Goal: Navigation & Orientation: Find specific page/section

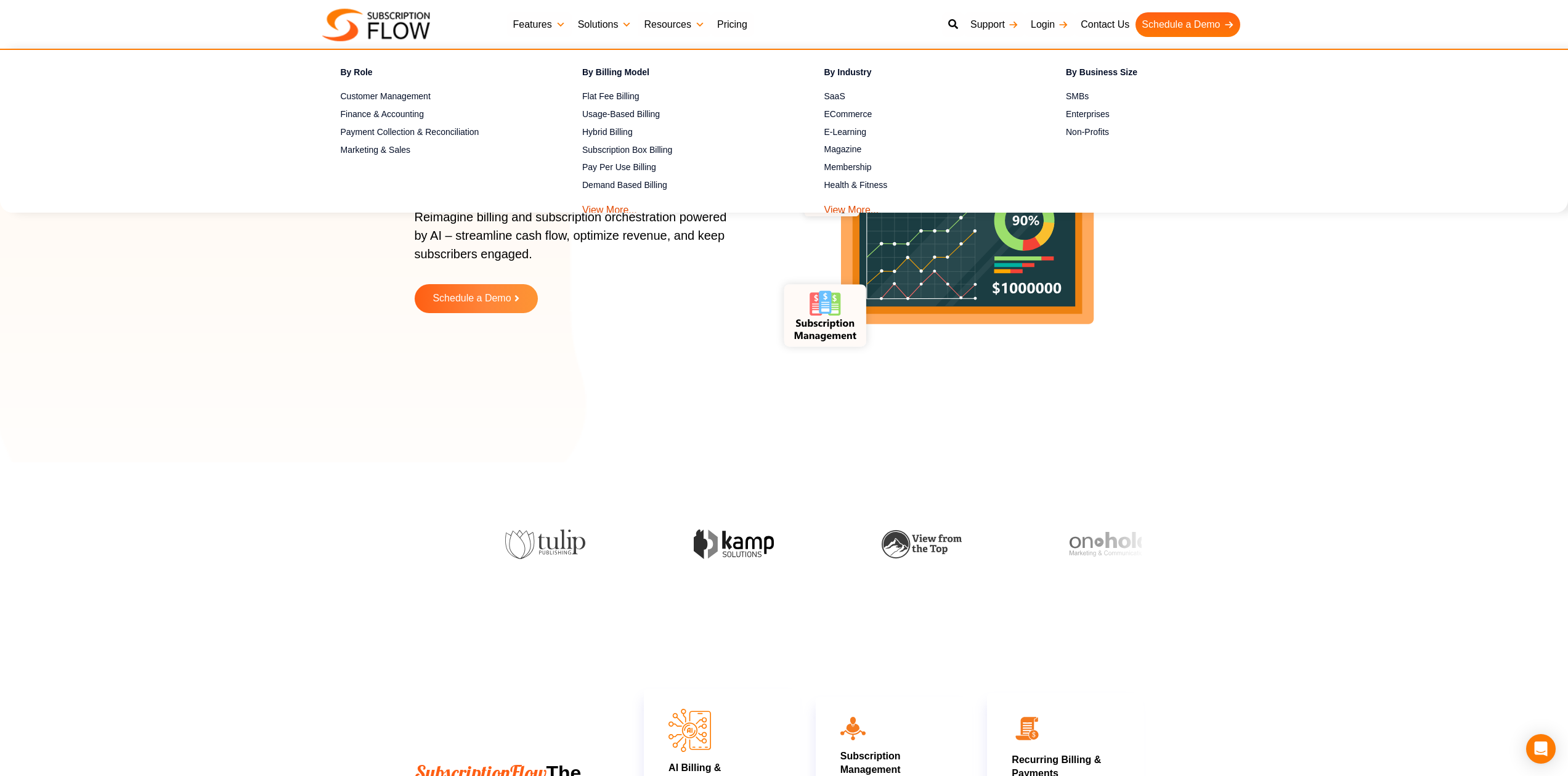
click at [605, 22] on link "Solutions" at bounding box center [606, 25] width 67 height 25
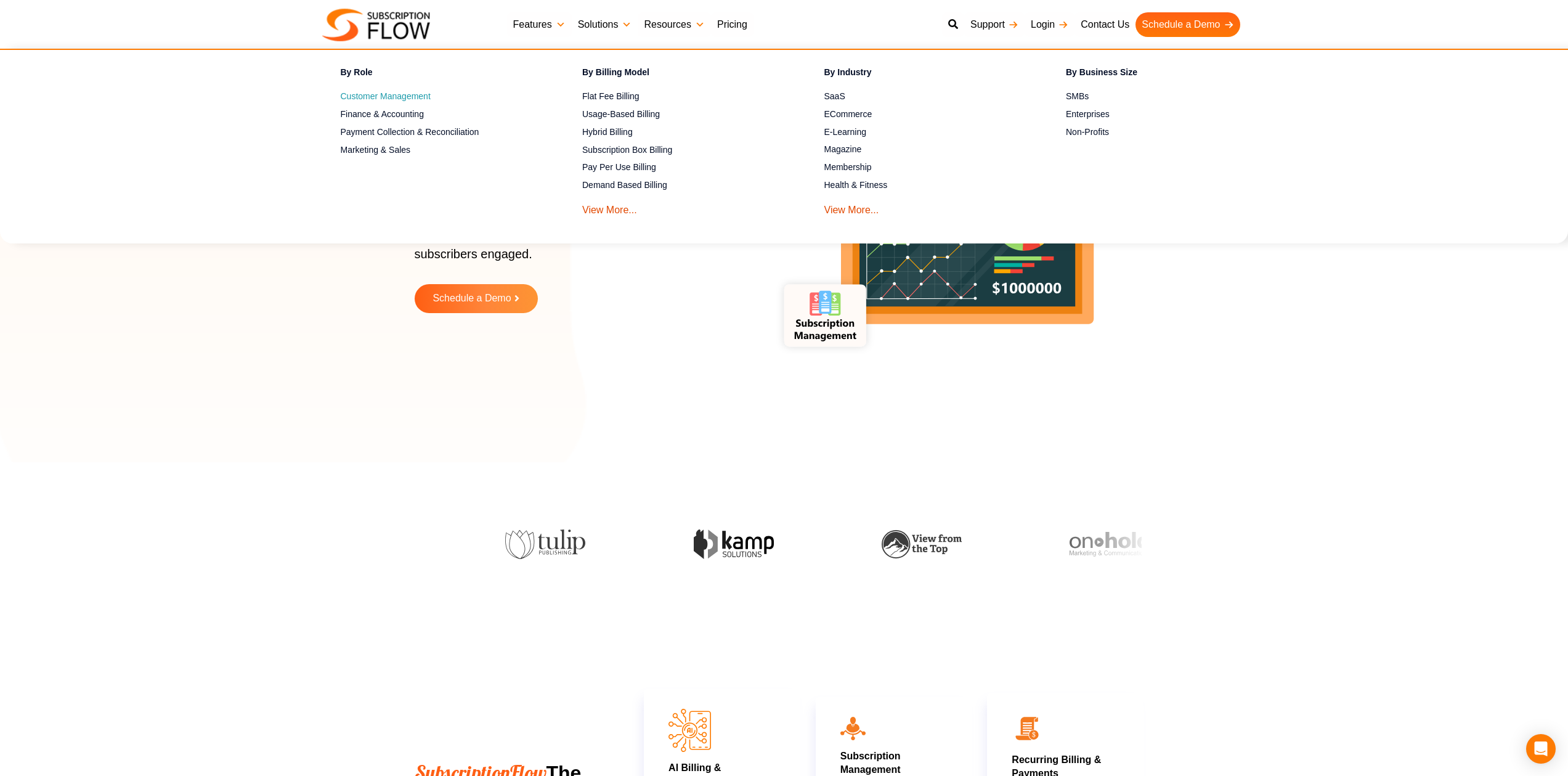
click at [412, 98] on span "Customer Management" at bounding box center [386, 96] width 90 height 13
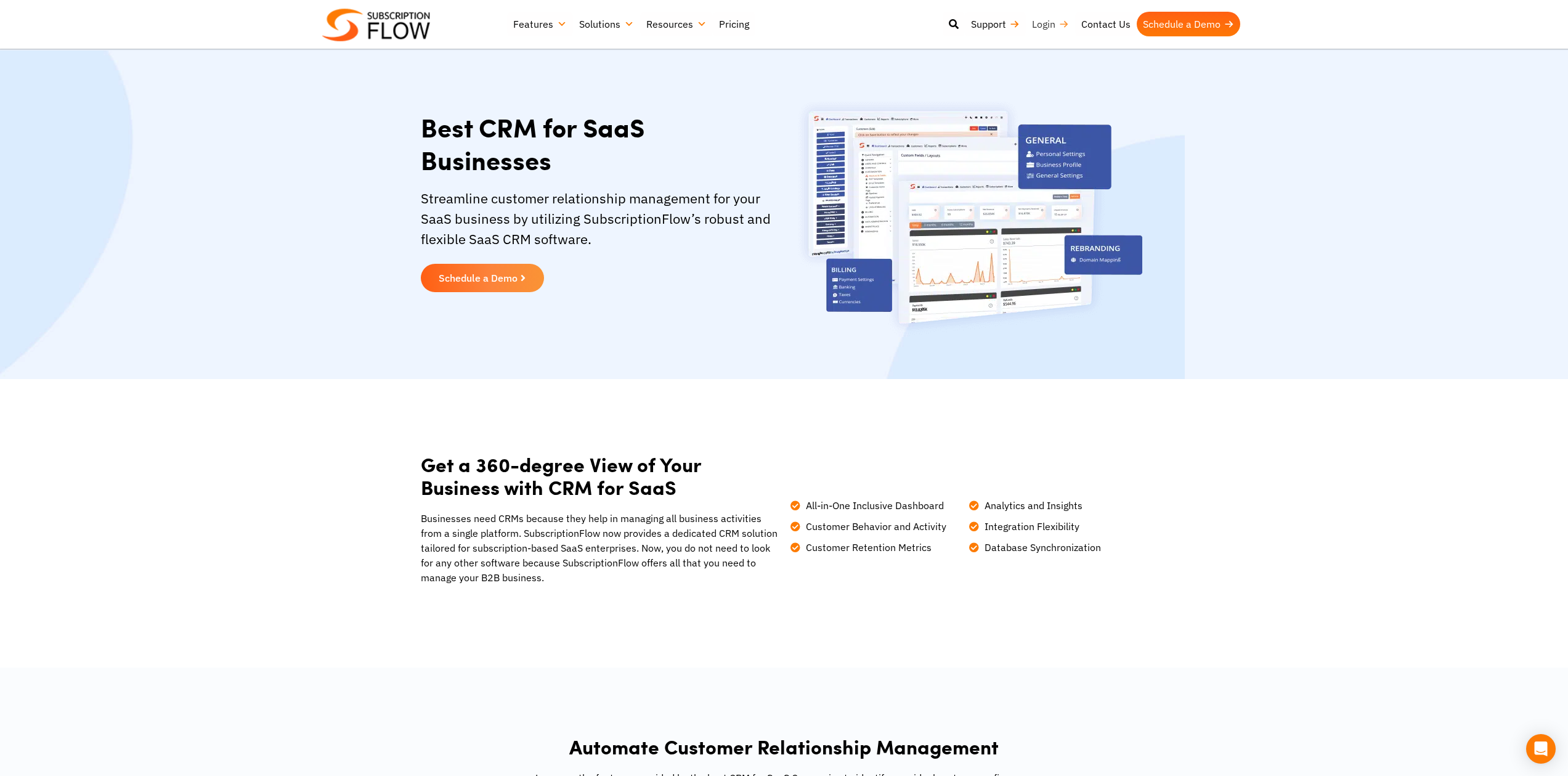
click at [1036, 25] on link "Login" at bounding box center [1051, 24] width 49 height 25
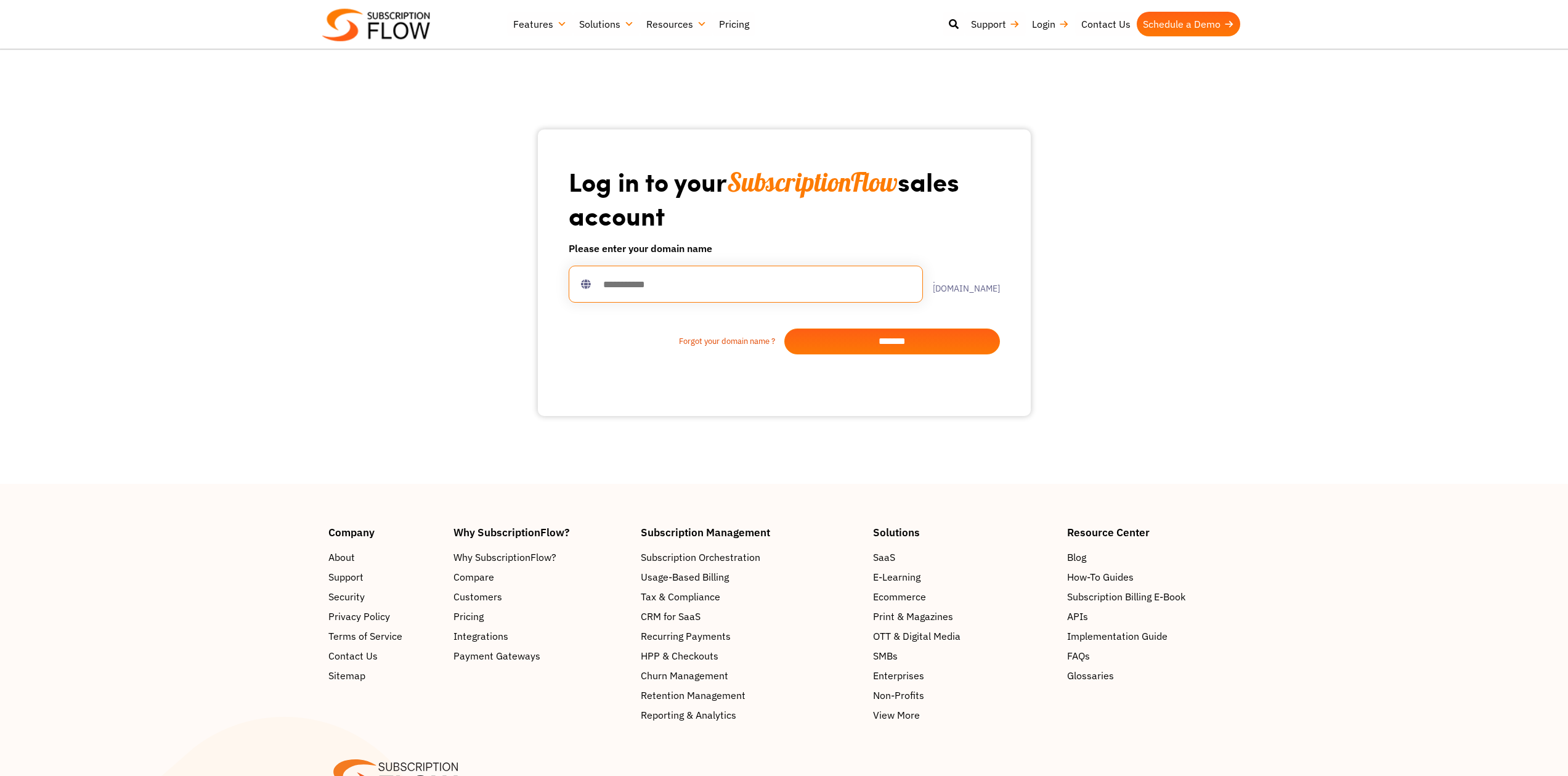
click at [690, 280] on input "text" at bounding box center [746, 284] width 355 height 37
